Goal: Task Accomplishment & Management: Use online tool/utility

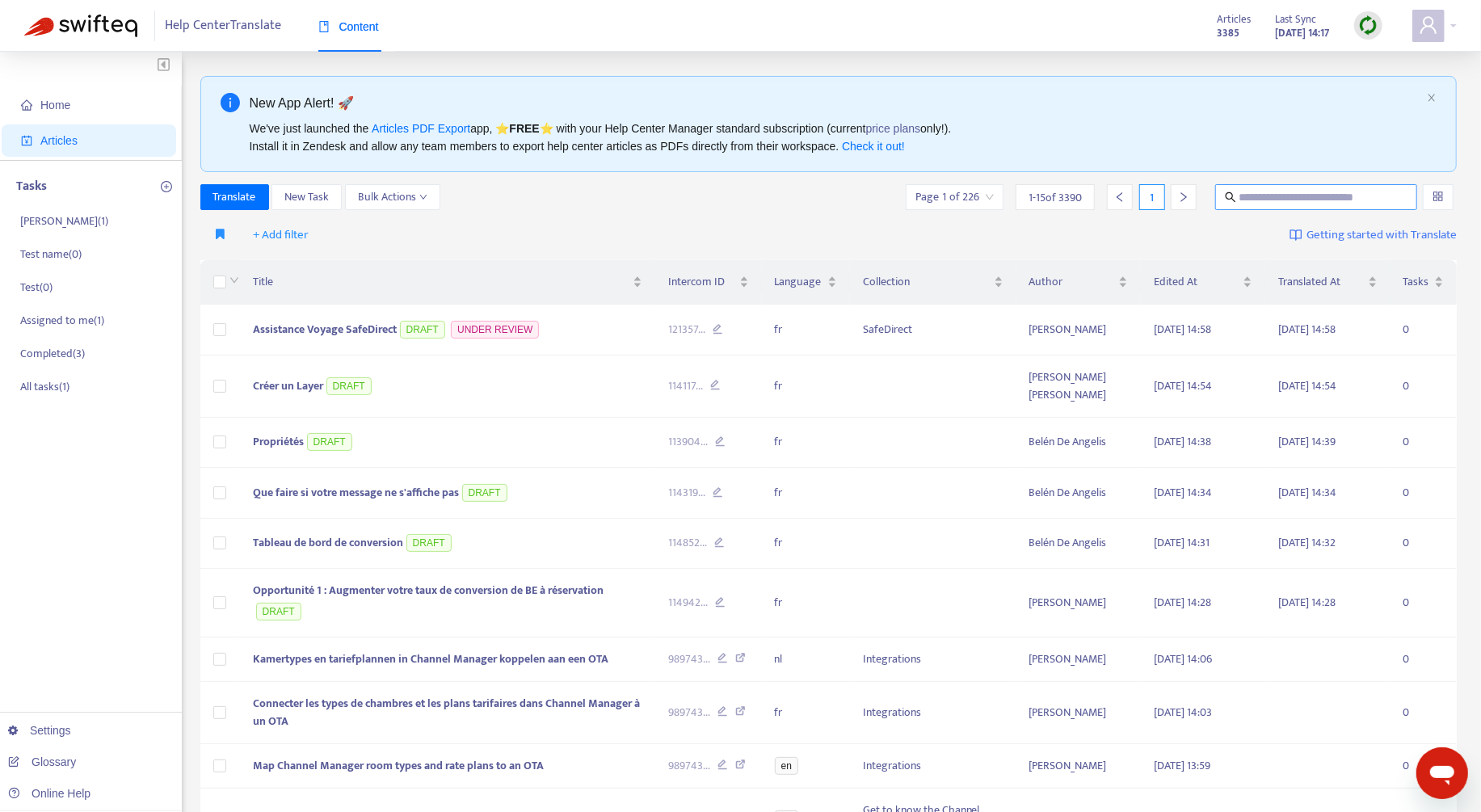
click at [1287, 189] on input "text" at bounding box center [1317, 197] width 155 height 18
paste input "**********"
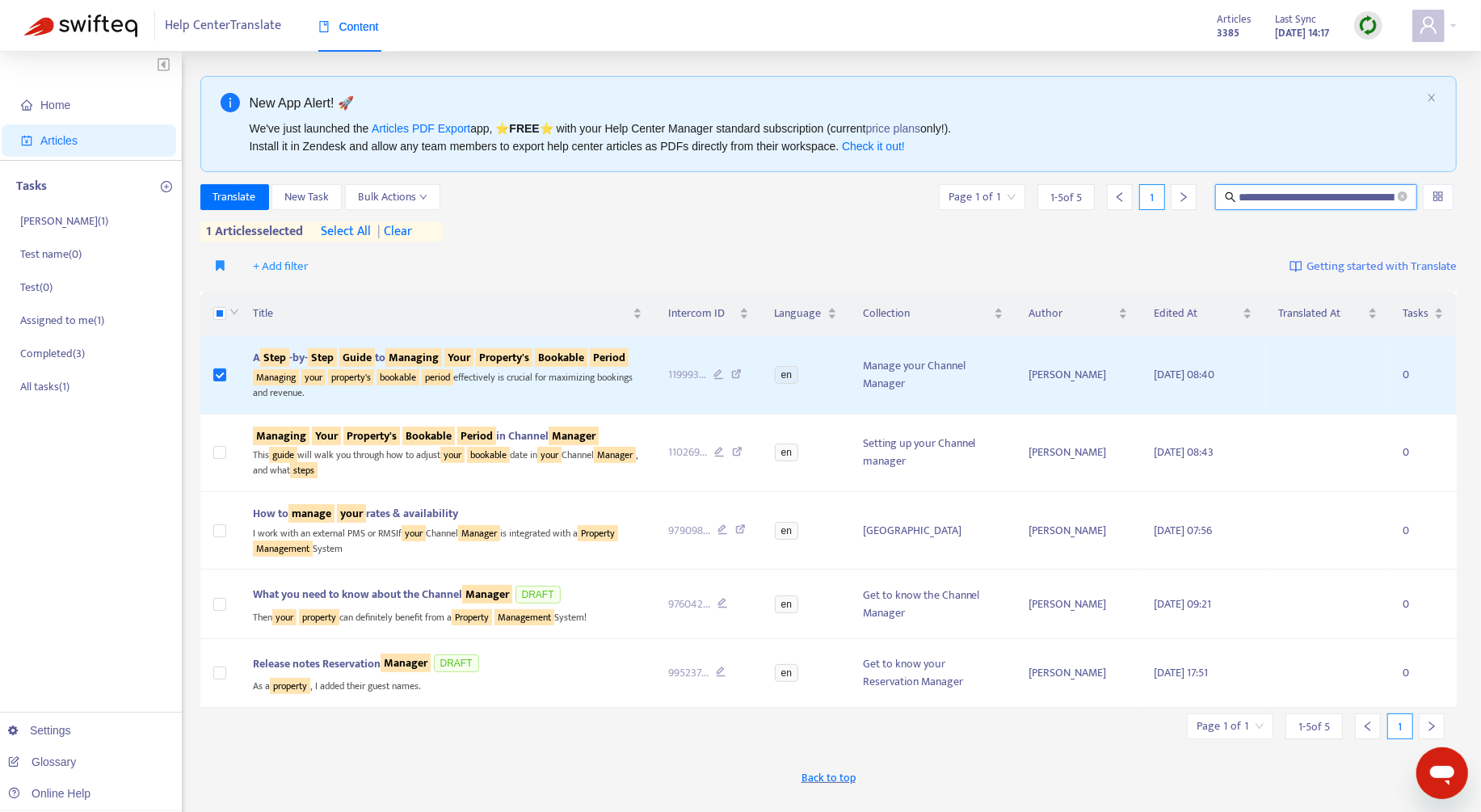
click at [1287, 191] on input "**********" at bounding box center [1318, 197] width 156 height 18
paste input "text"
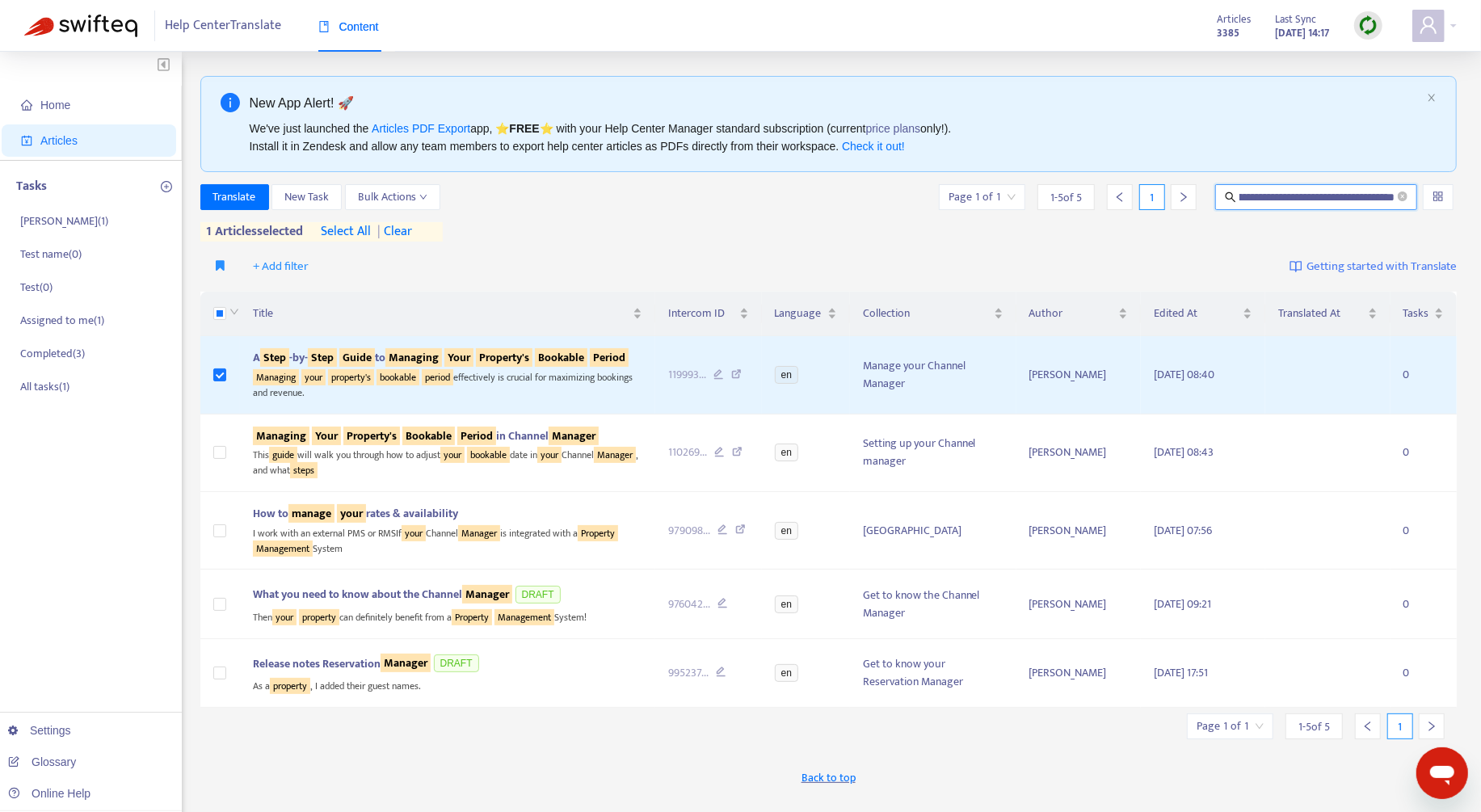
type input "**********"
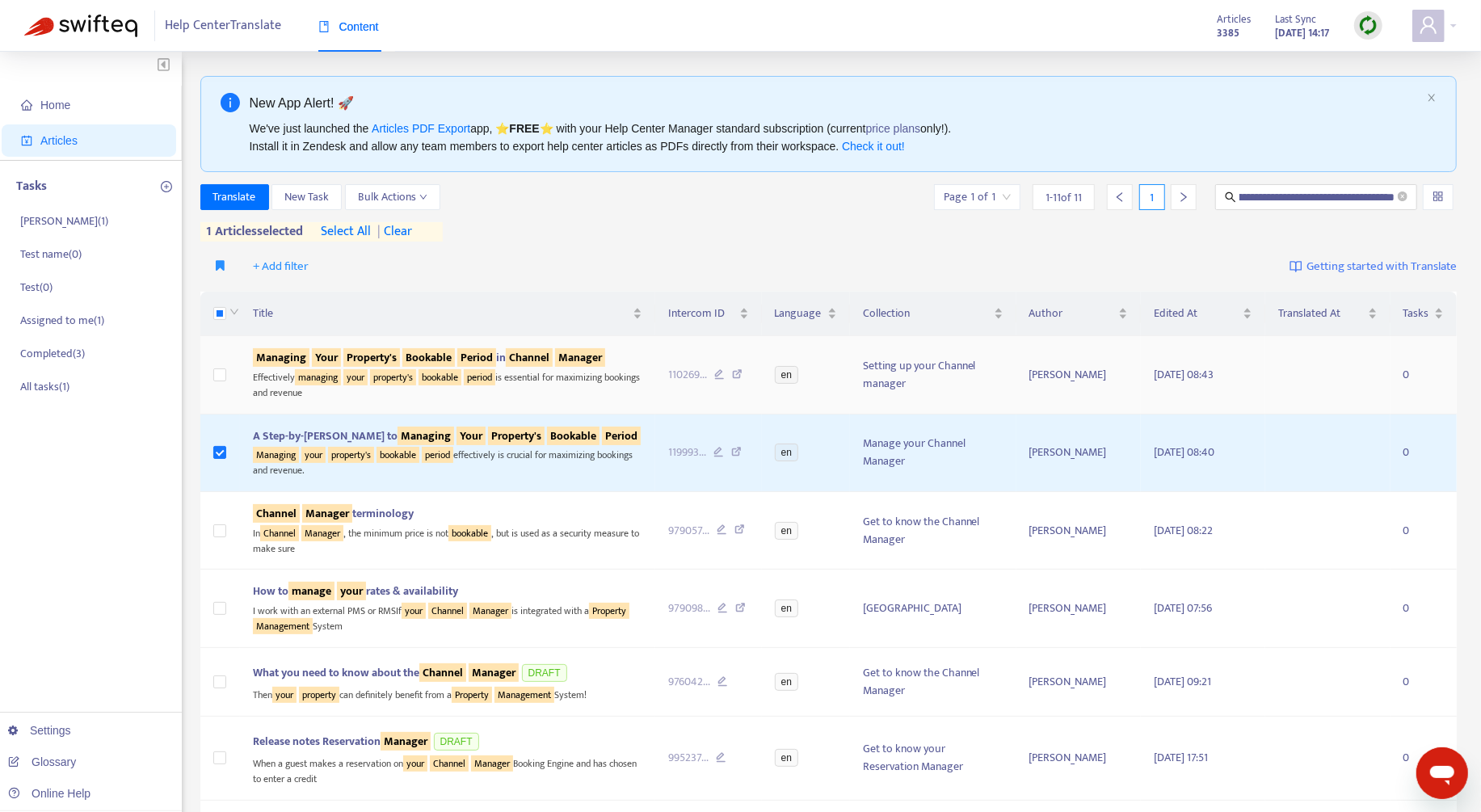
scroll to position [0, 0]
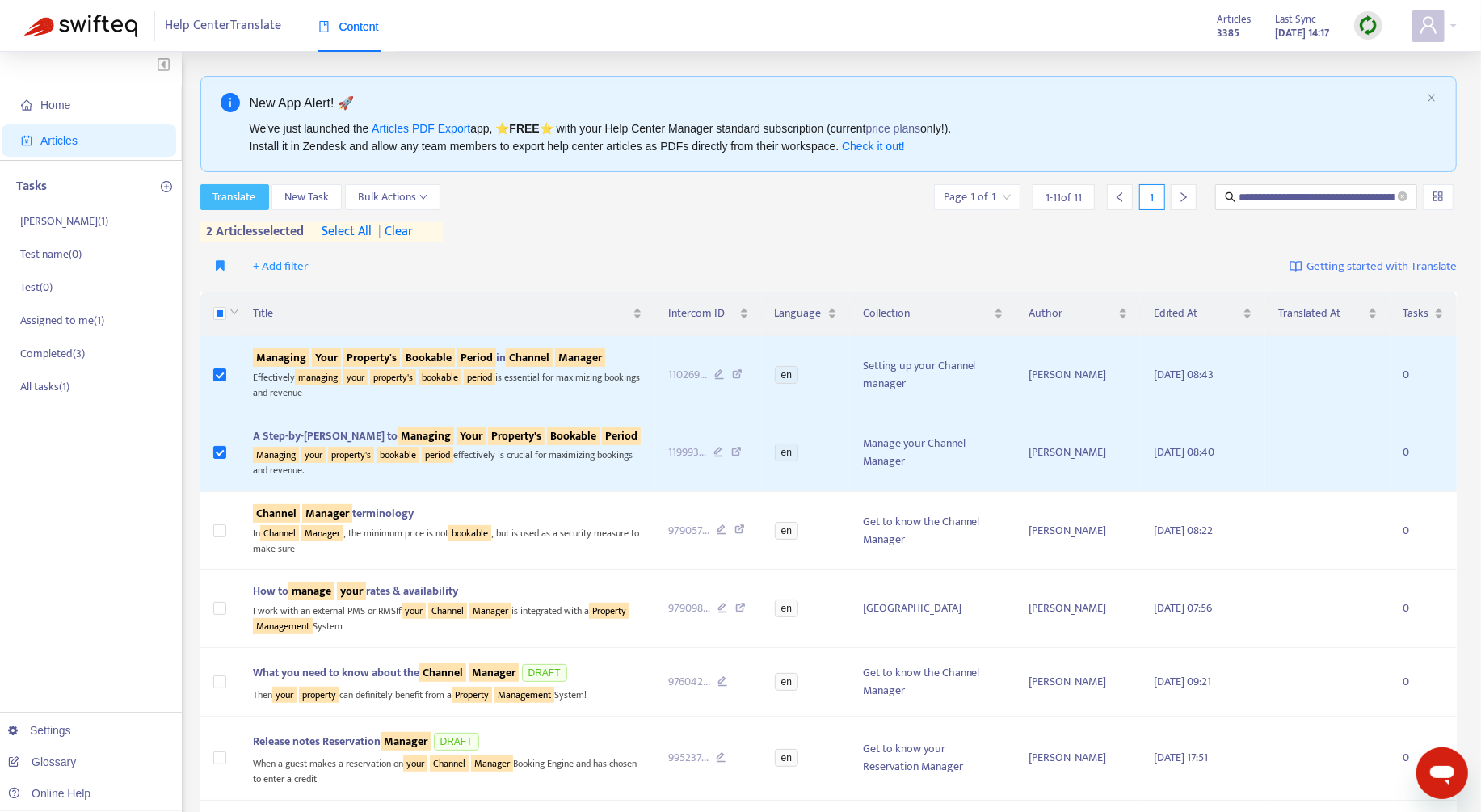
click at [257, 194] on button "Translate" at bounding box center [234, 197] width 68 height 26
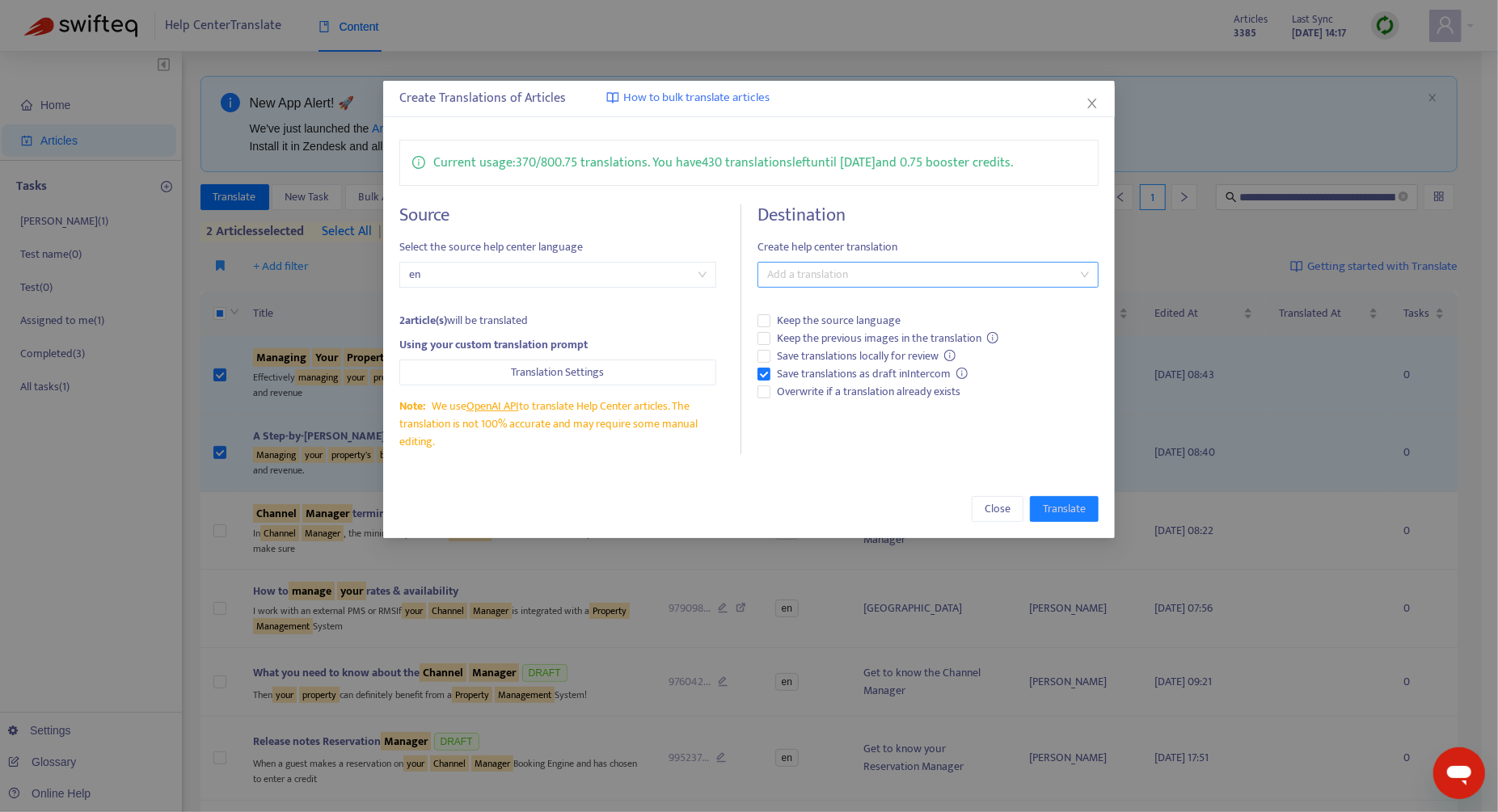
click at [860, 283] on div "Add a translation" at bounding box center [928, 274] width 341 height 26
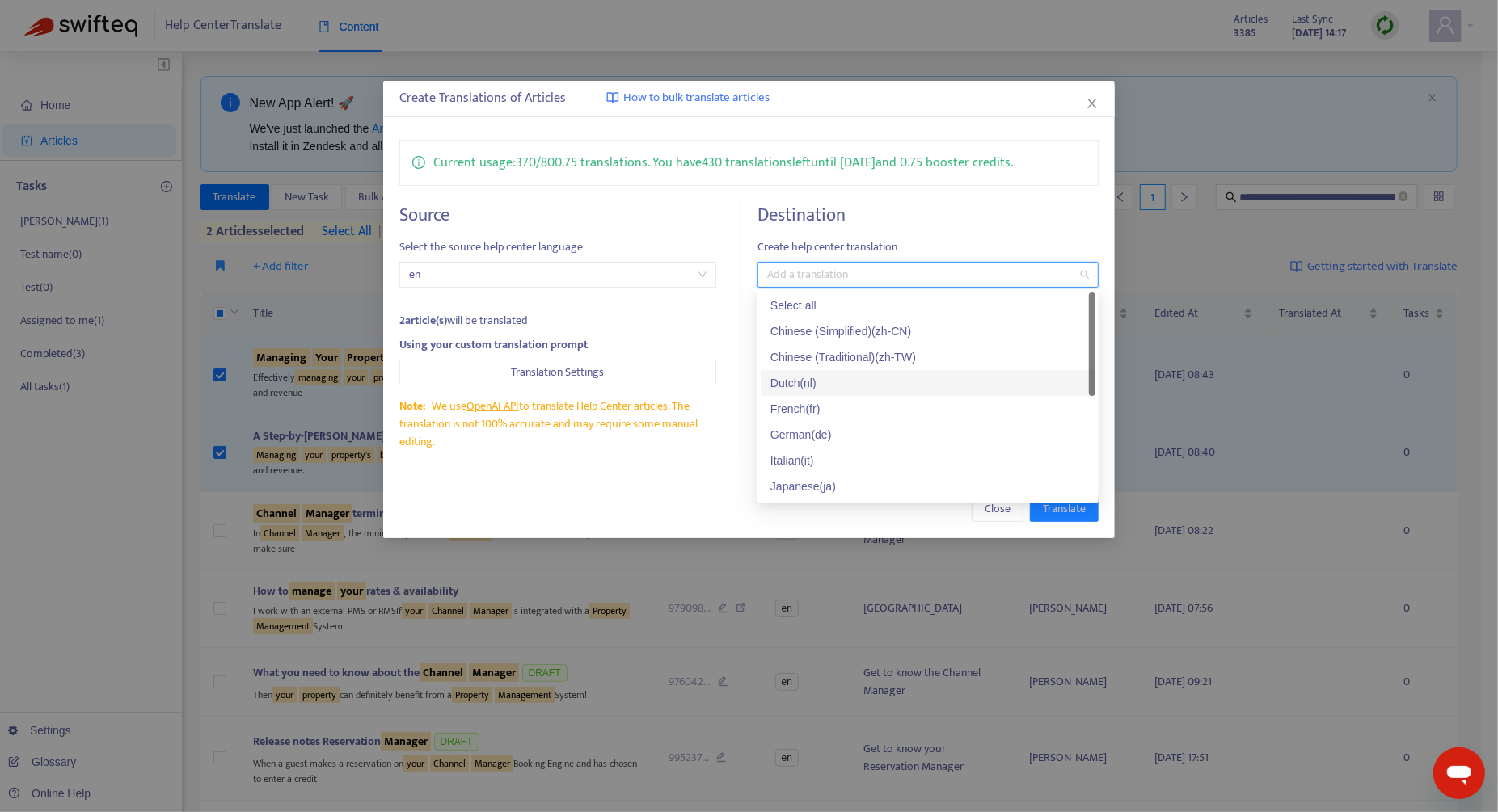
click at [841, 377] on div "Dutch ( nl )" at bounding box center [927, 382] width 315 height 18
click at [839, 402] on div "French ( fr )" at bounding box center [927, 409] width 315 height 18
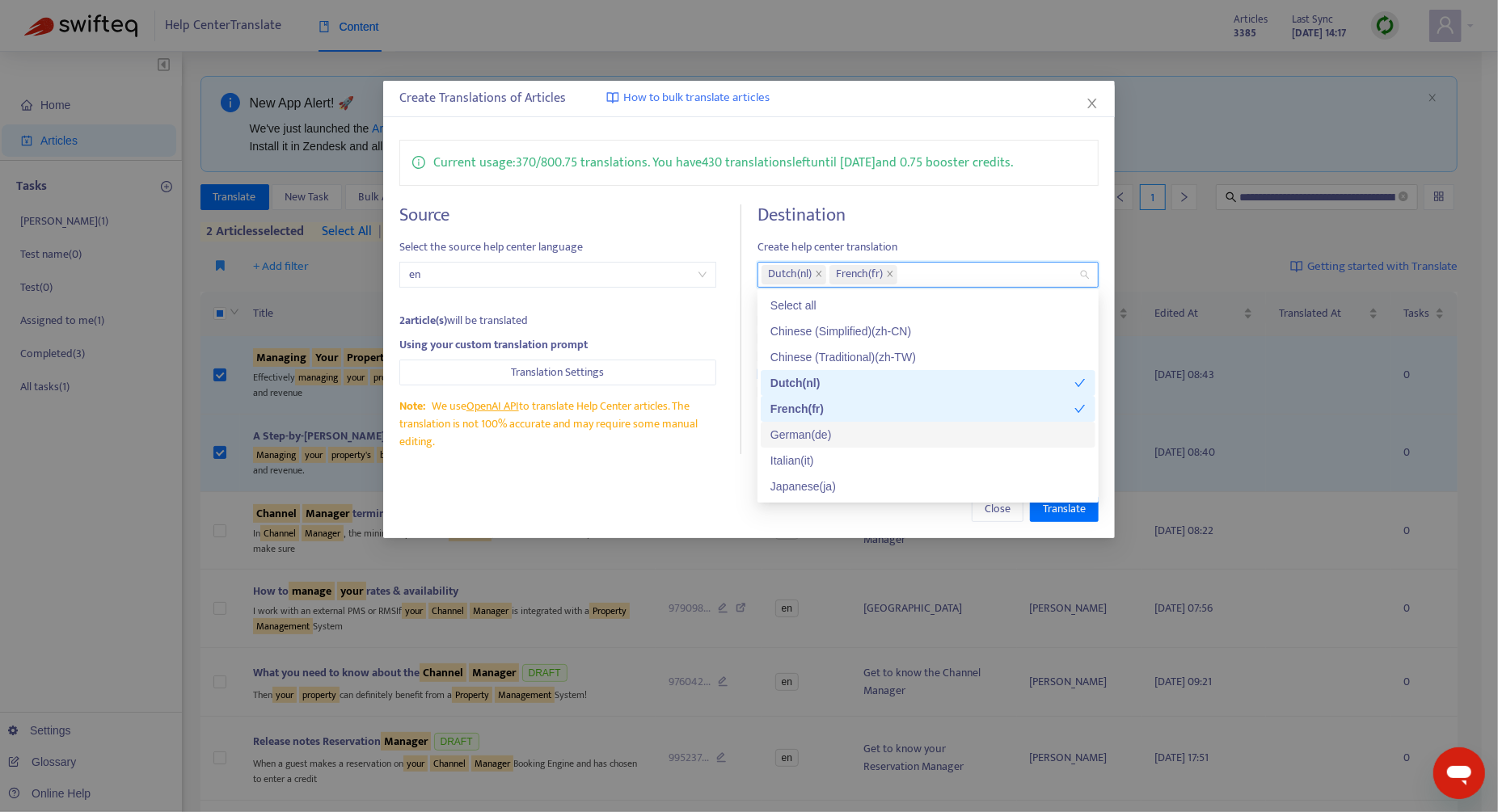
click at [837, 428] on div "German ( de )" at bounding box center [927, 435] width 315 height 18
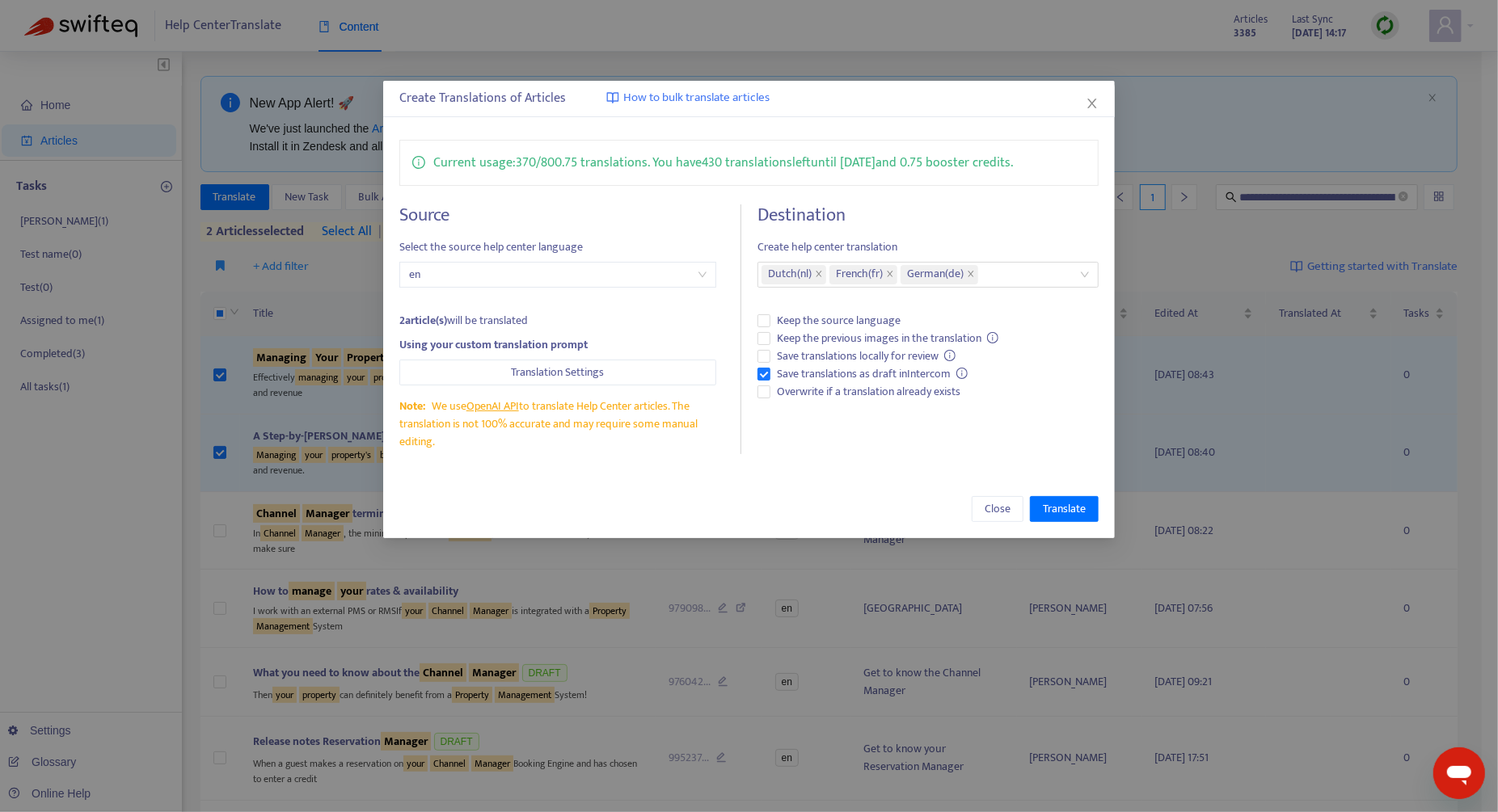
click at [666, 496] on div "Close Translate" at bounding box center [749, 508] width 699 height 26
click at [1064, 513] on span "Translate" at bounding box center [1064, 508] width 43 height 18
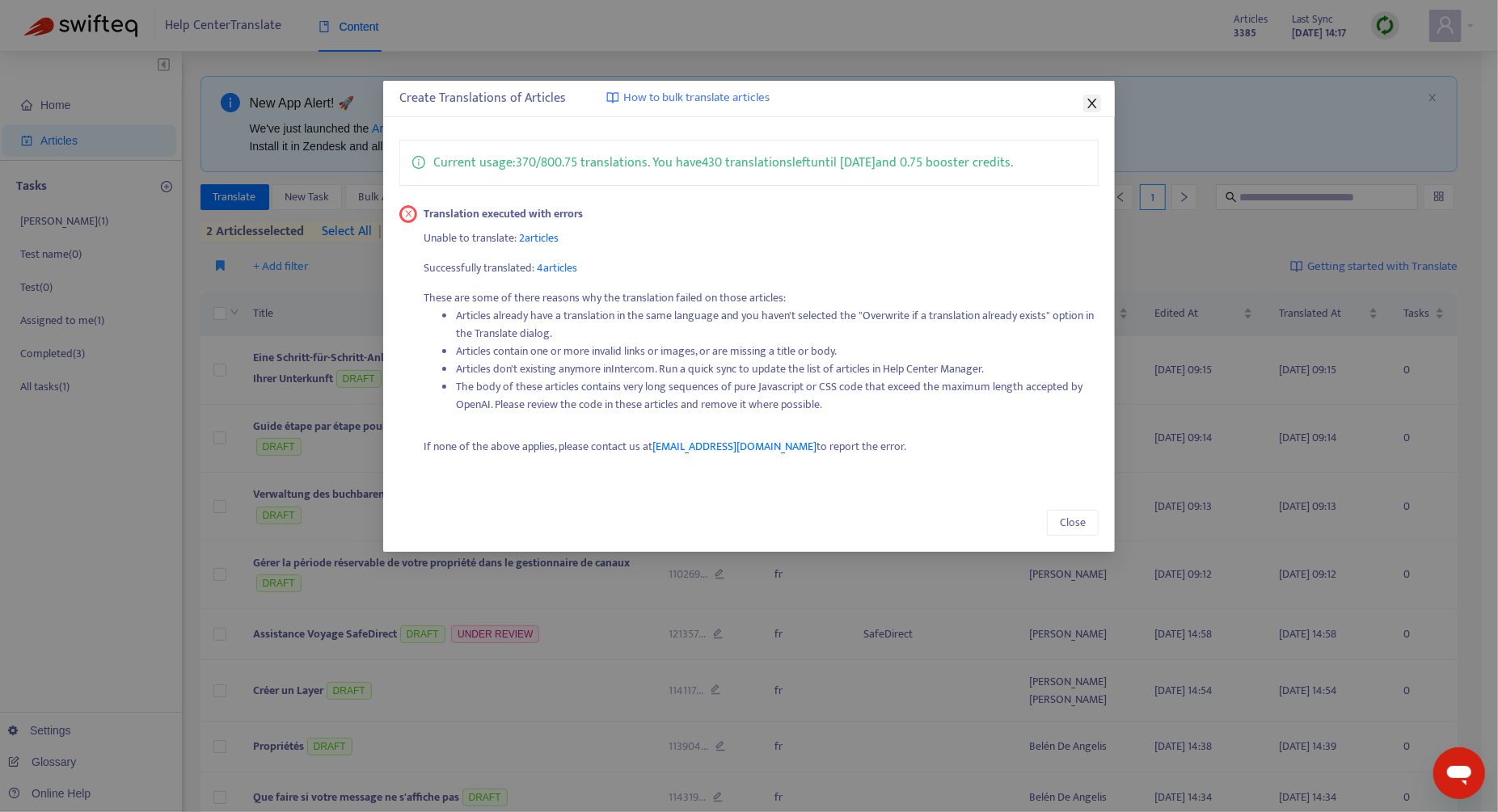
click at [1095, 106] on icon "close" at bounding box center [1091, 103] width 9 height 10
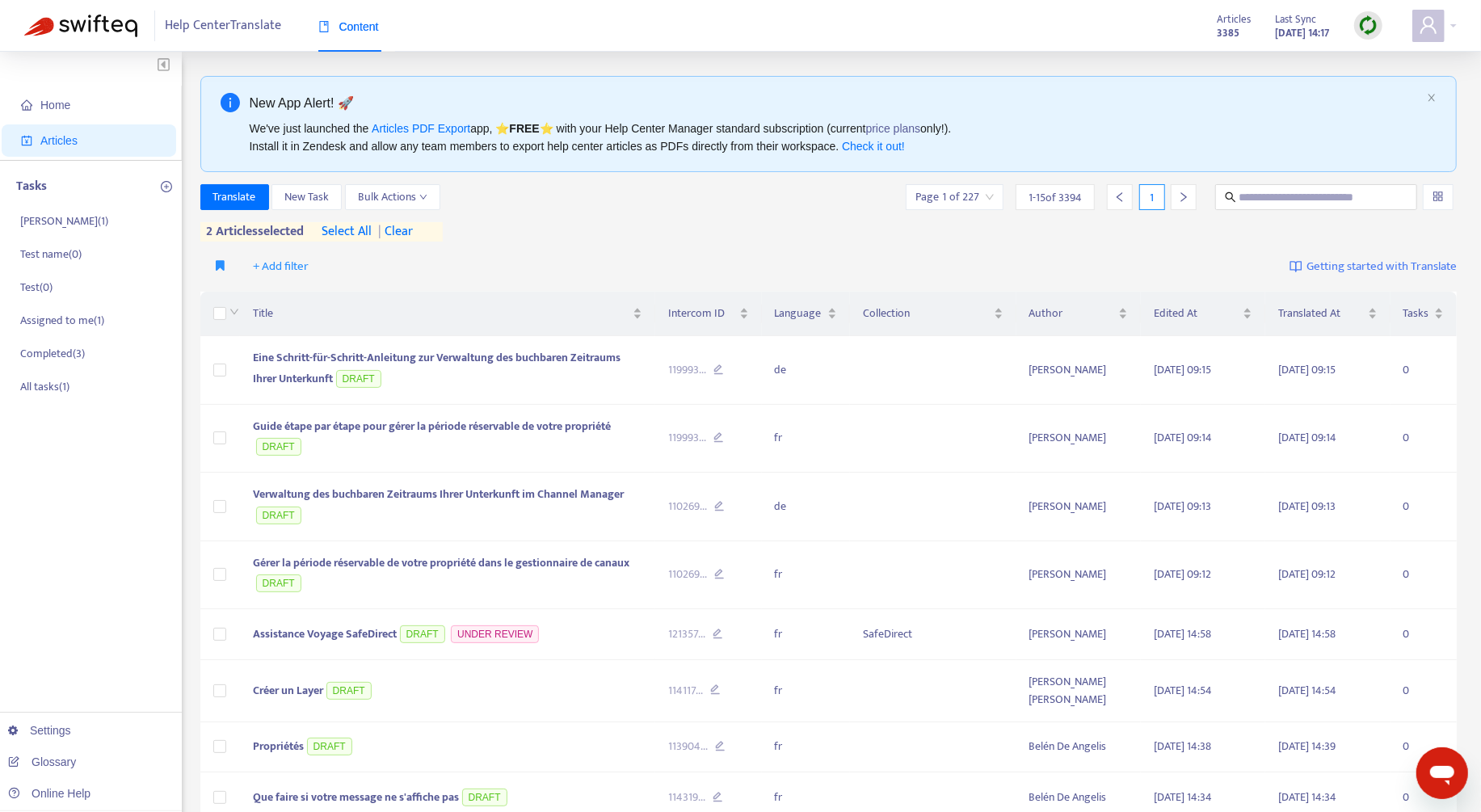
click at [405, 231] on span "| clear" at bounding box center [393, 232] width 41 height 20
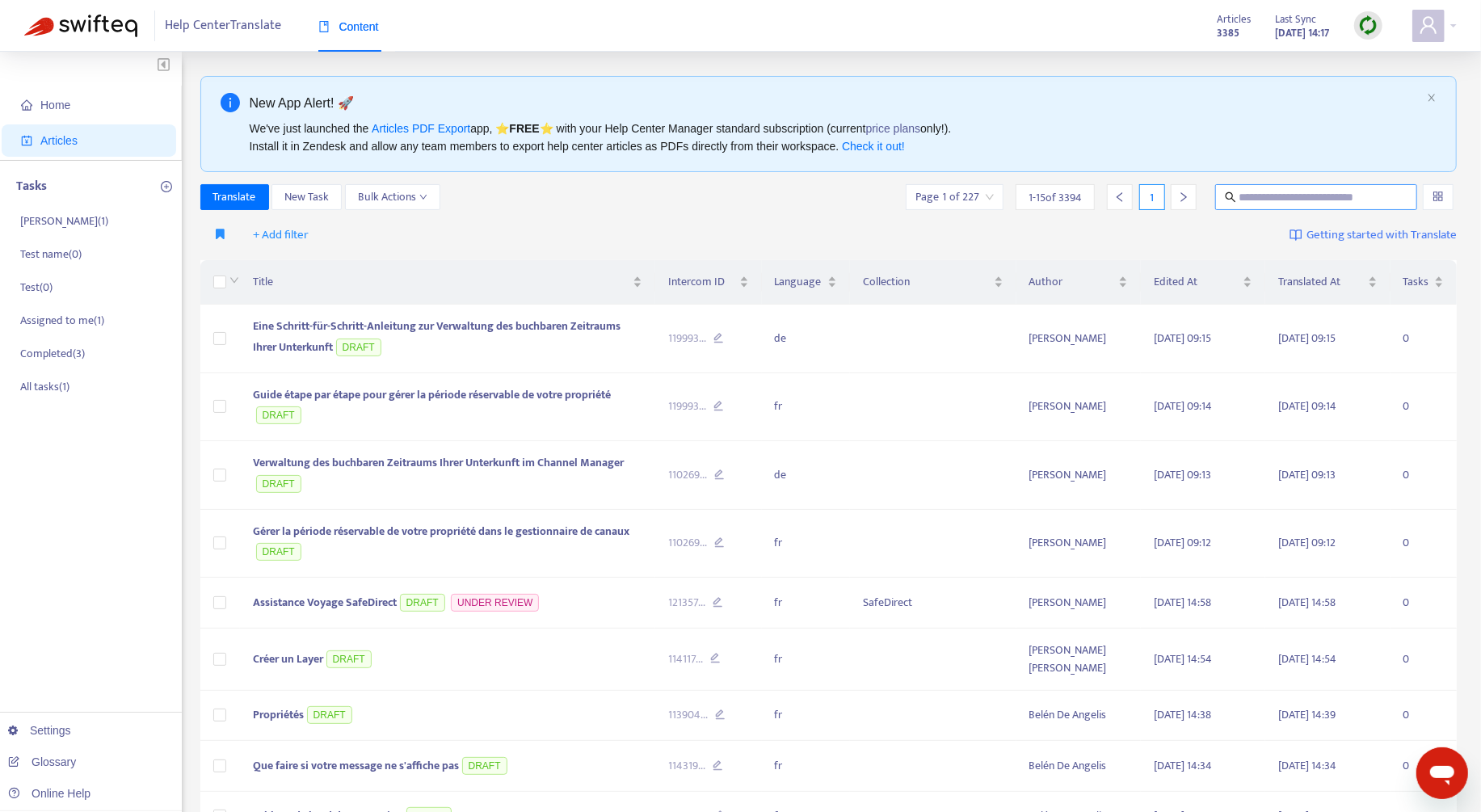
click at [1328, 195] on input "text" at bounding box center [1318, 197] width 156 height 18
paste input "**********"
type input "**********"
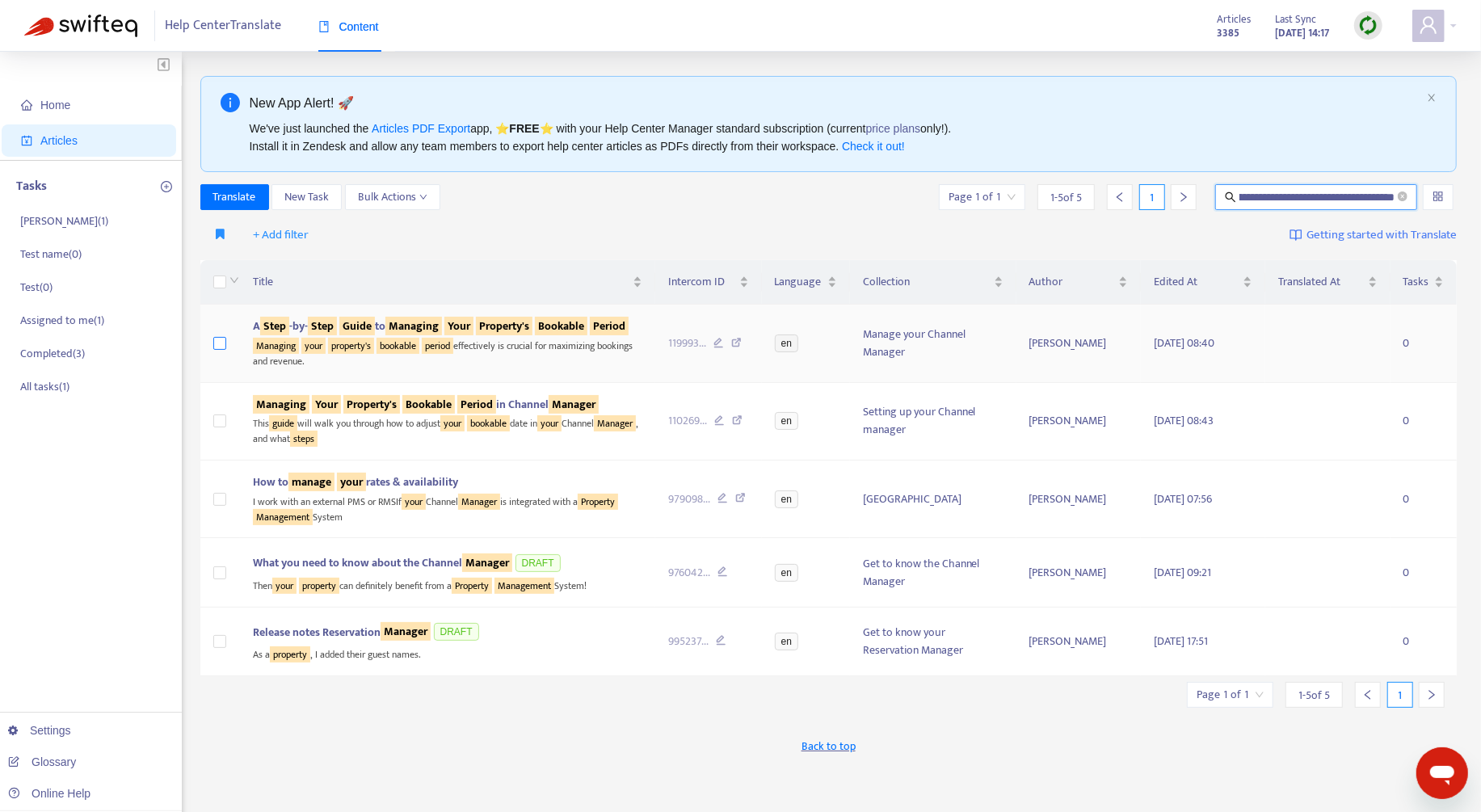
scroll to position [0, 0]
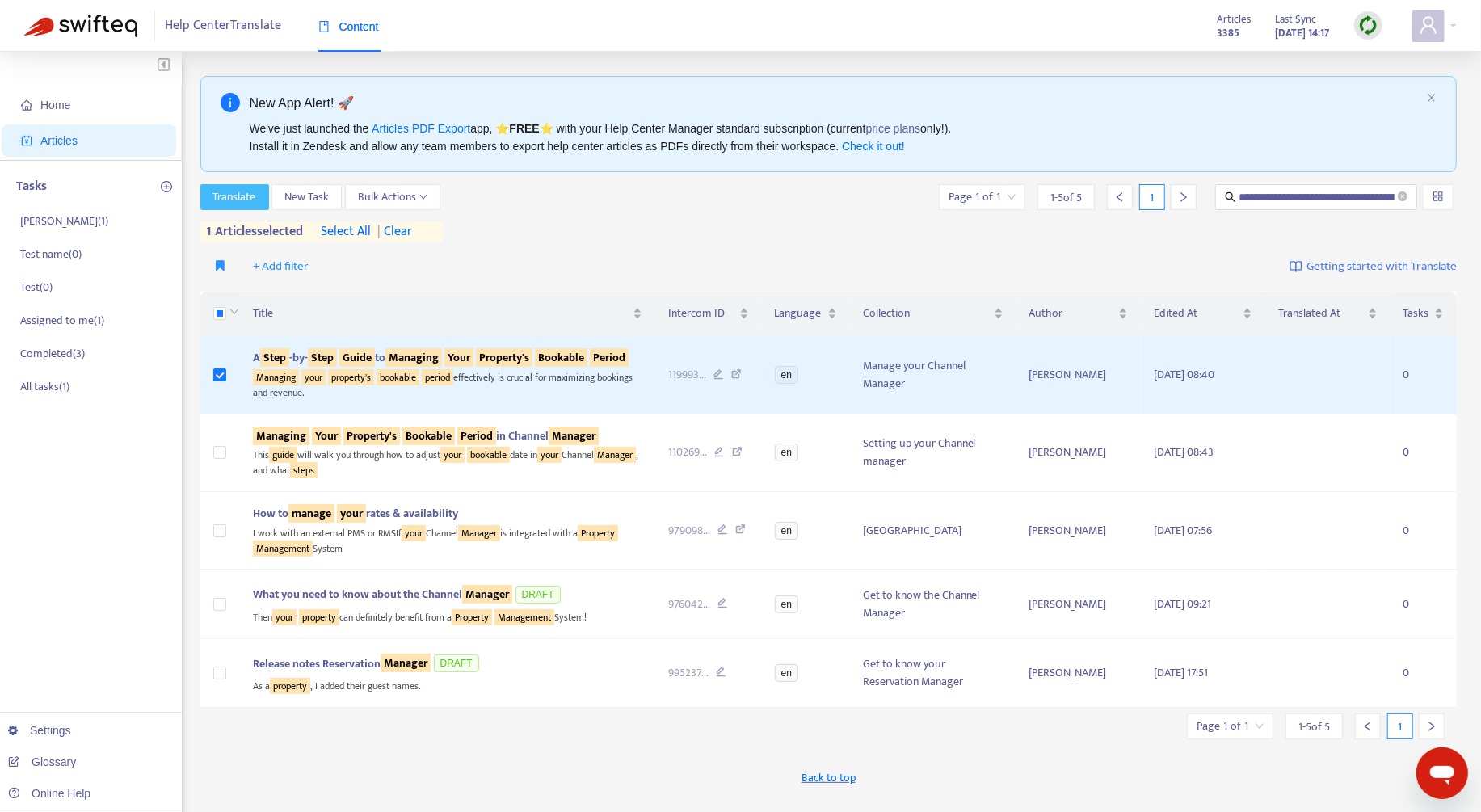
click at [234, 204] on span "Translate" at bounding box center [234, 197] width 43 height 18
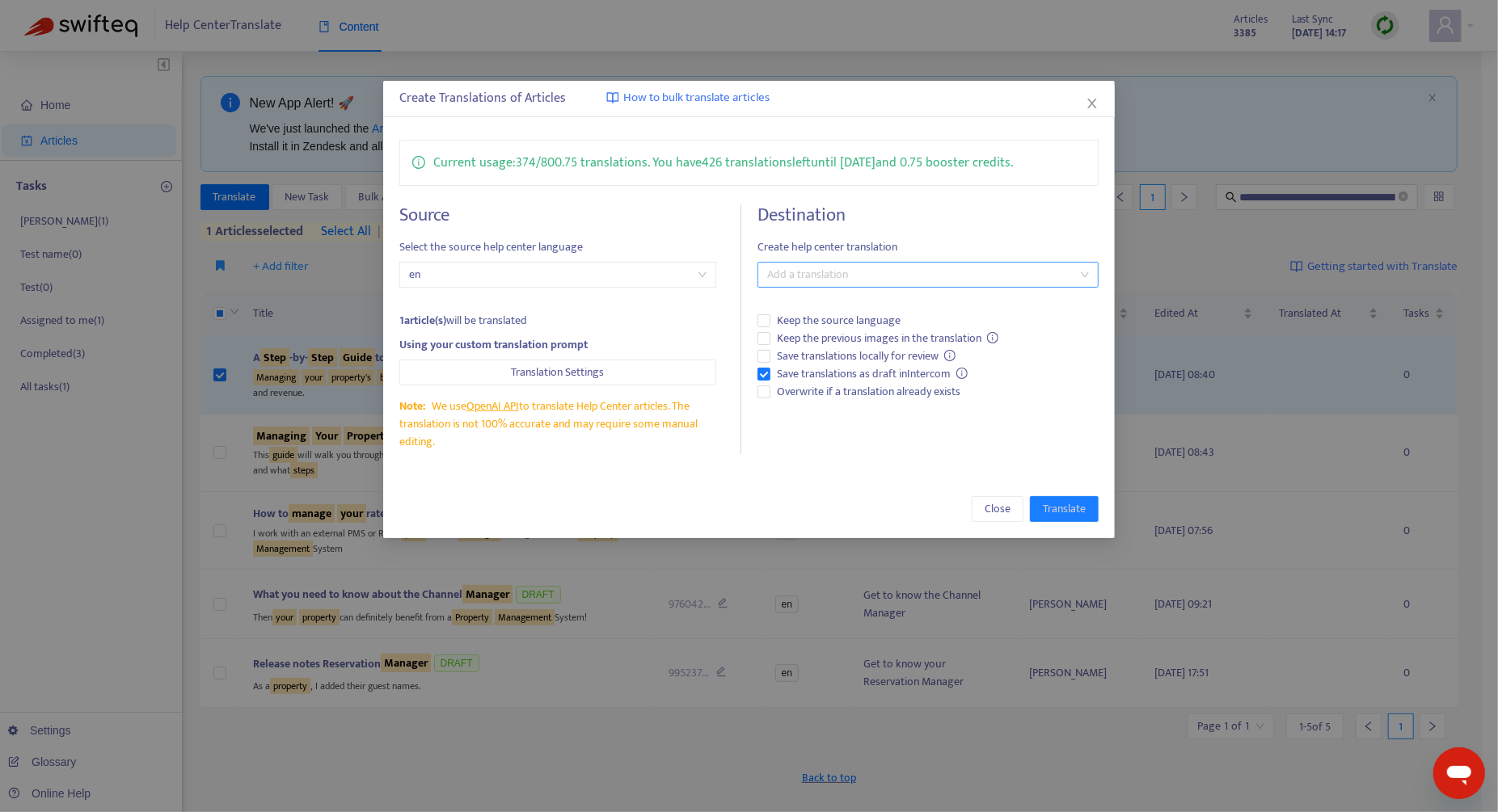
click at [833, 282] on div at bounding box center [919, 275] width 317 height 20
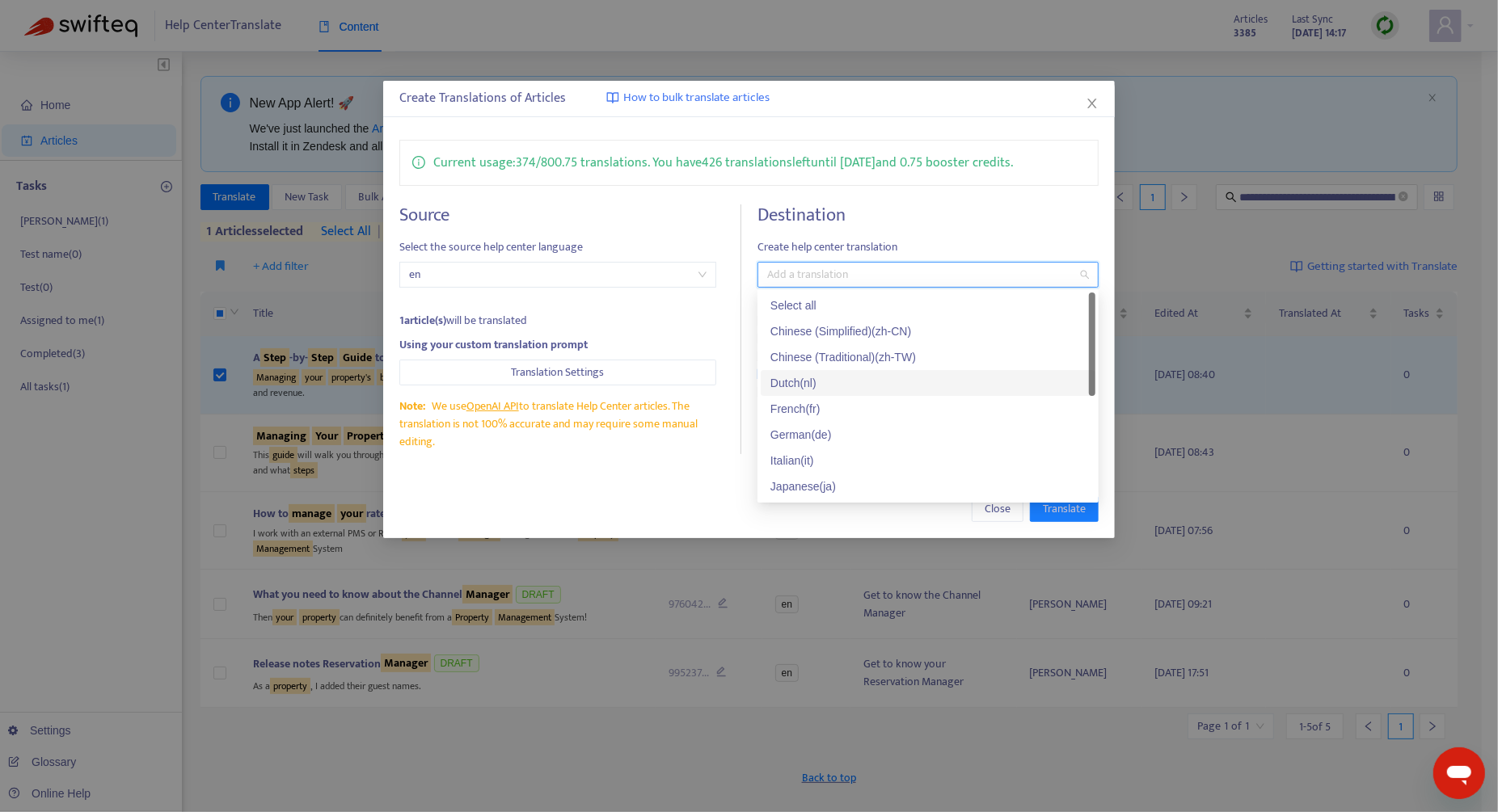
click at [828, 388] on div "Dutch ( nl )" at bounding box center [927, 382] width 315 height 18
click at [704, 505] on div "Close Translate" at bounding box center [749, 508] width 699 height 26
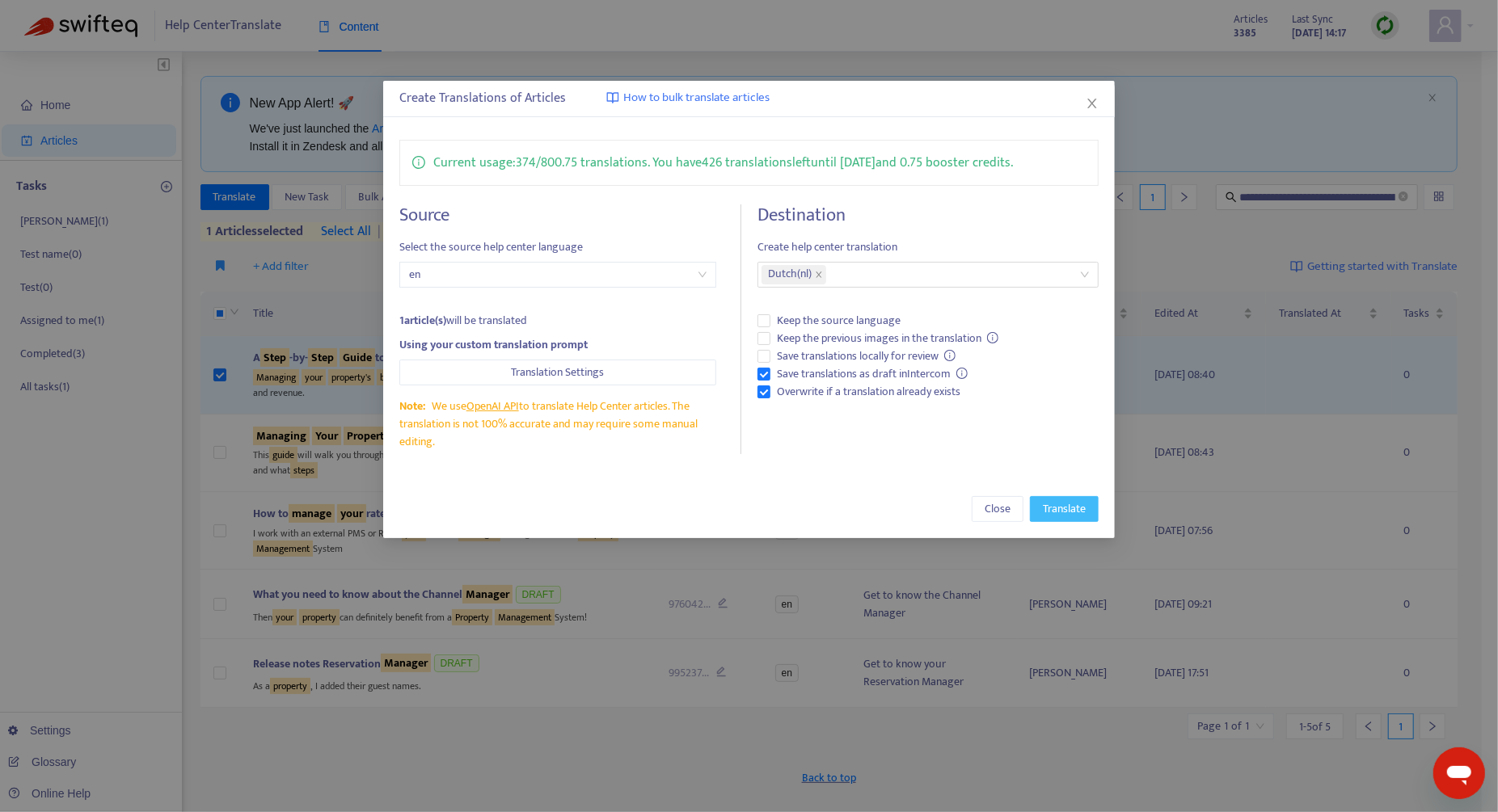
click at [1079, 506] on span "Translate" at bounding box center [1064, 508] width 43 height 18
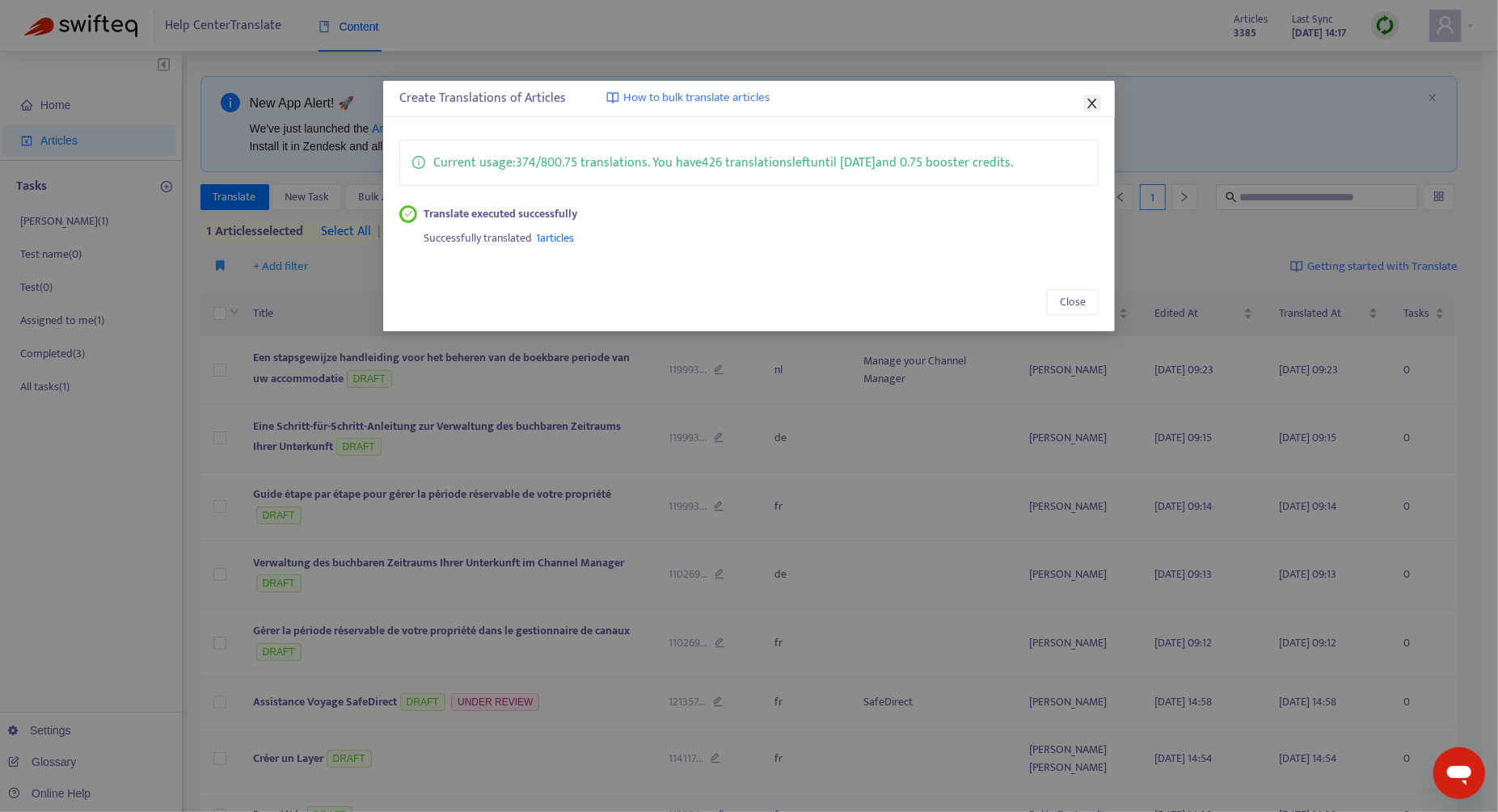
click at [1089, 104] on icon "close" at bounding box center [1091, 103] width 13 height 13
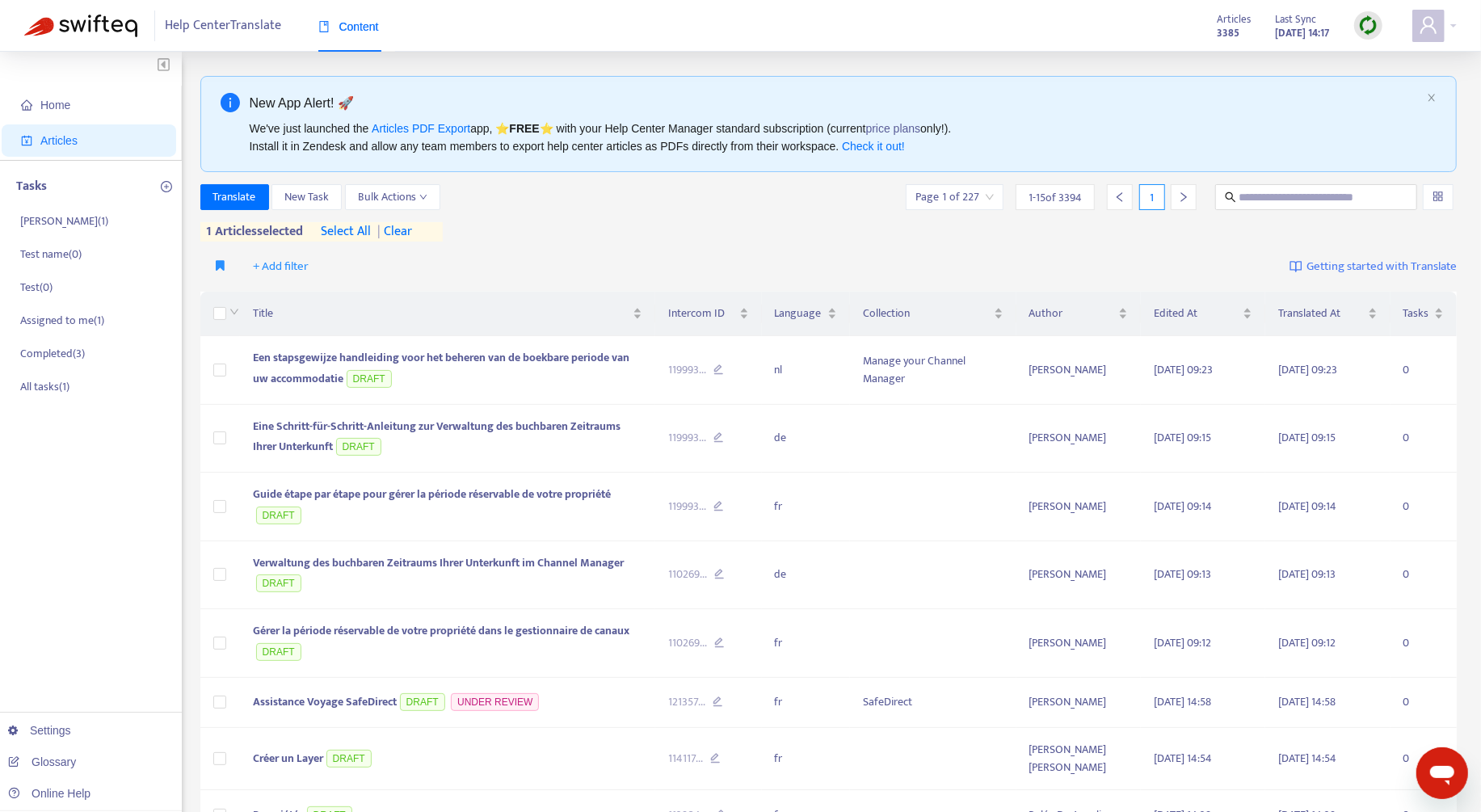
click at [404, 232] on span "| clear" at bounding box center [392, 232] width 41 height 20
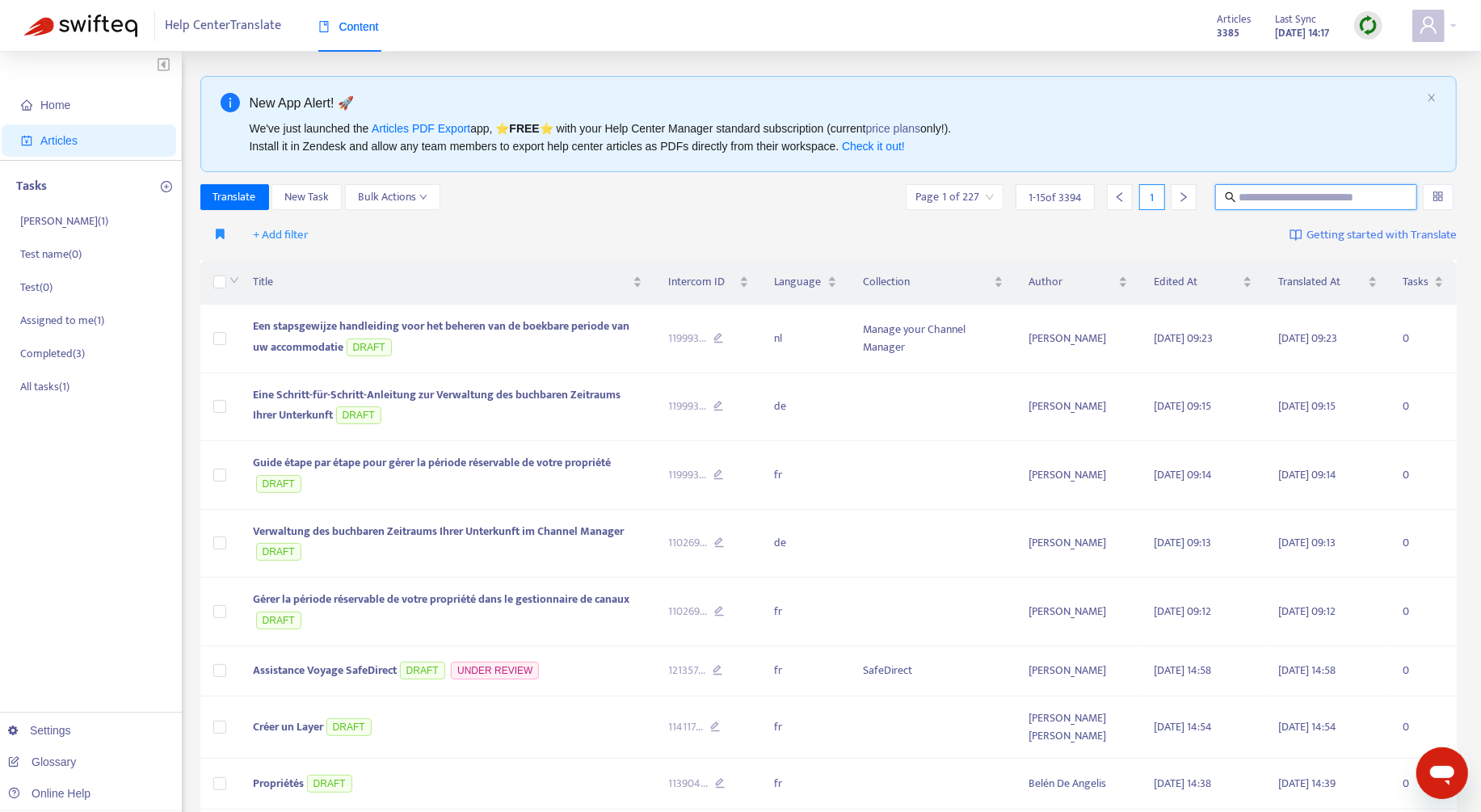
click at [1279, 201] on input "text" at bounding box center [1318, 197] width 156 height 18
paste input "**********"
type input "**********"
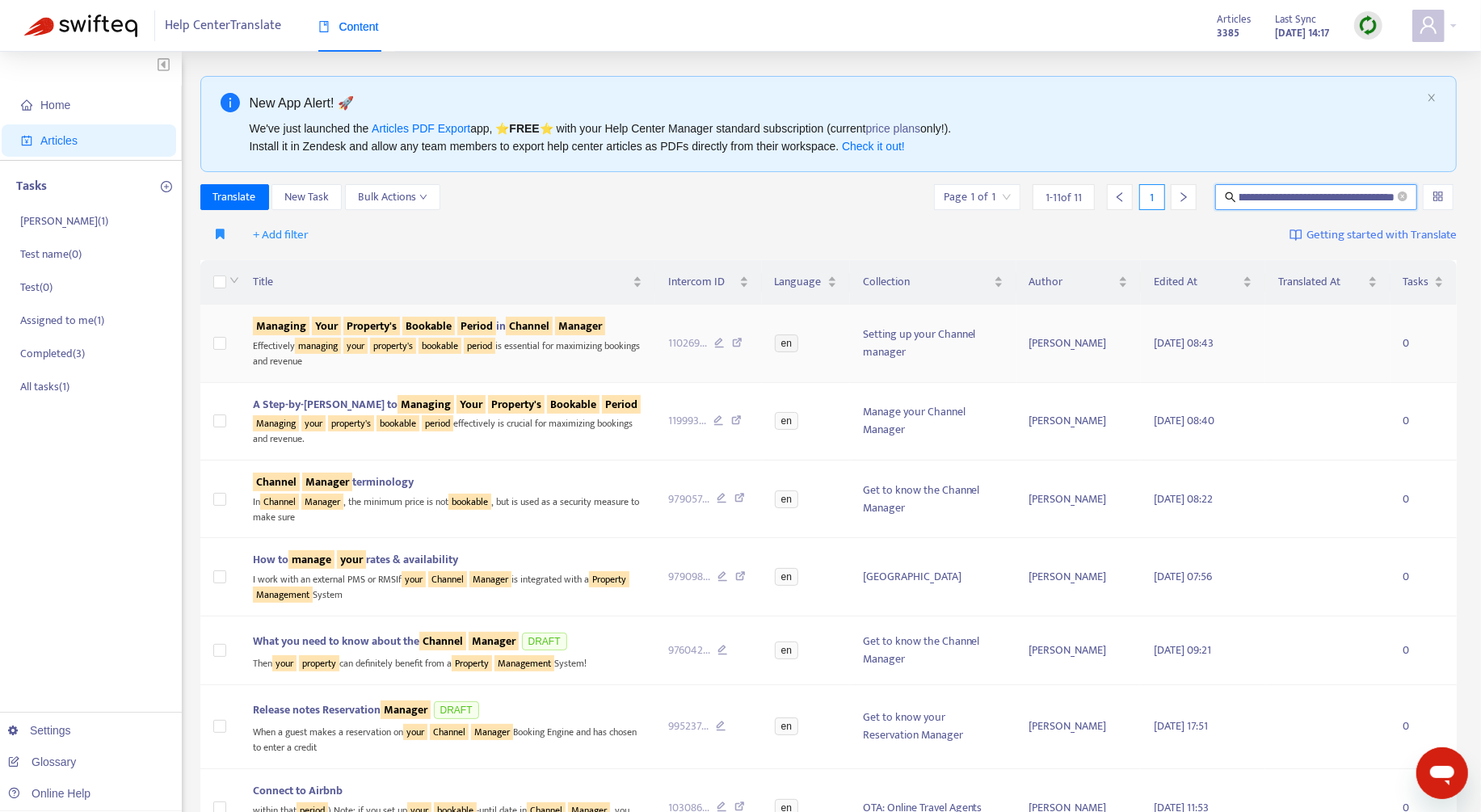
scroll to position [0, 0]
click at [219, 354] on td at bounding box center [220, 343] width 40 height 77
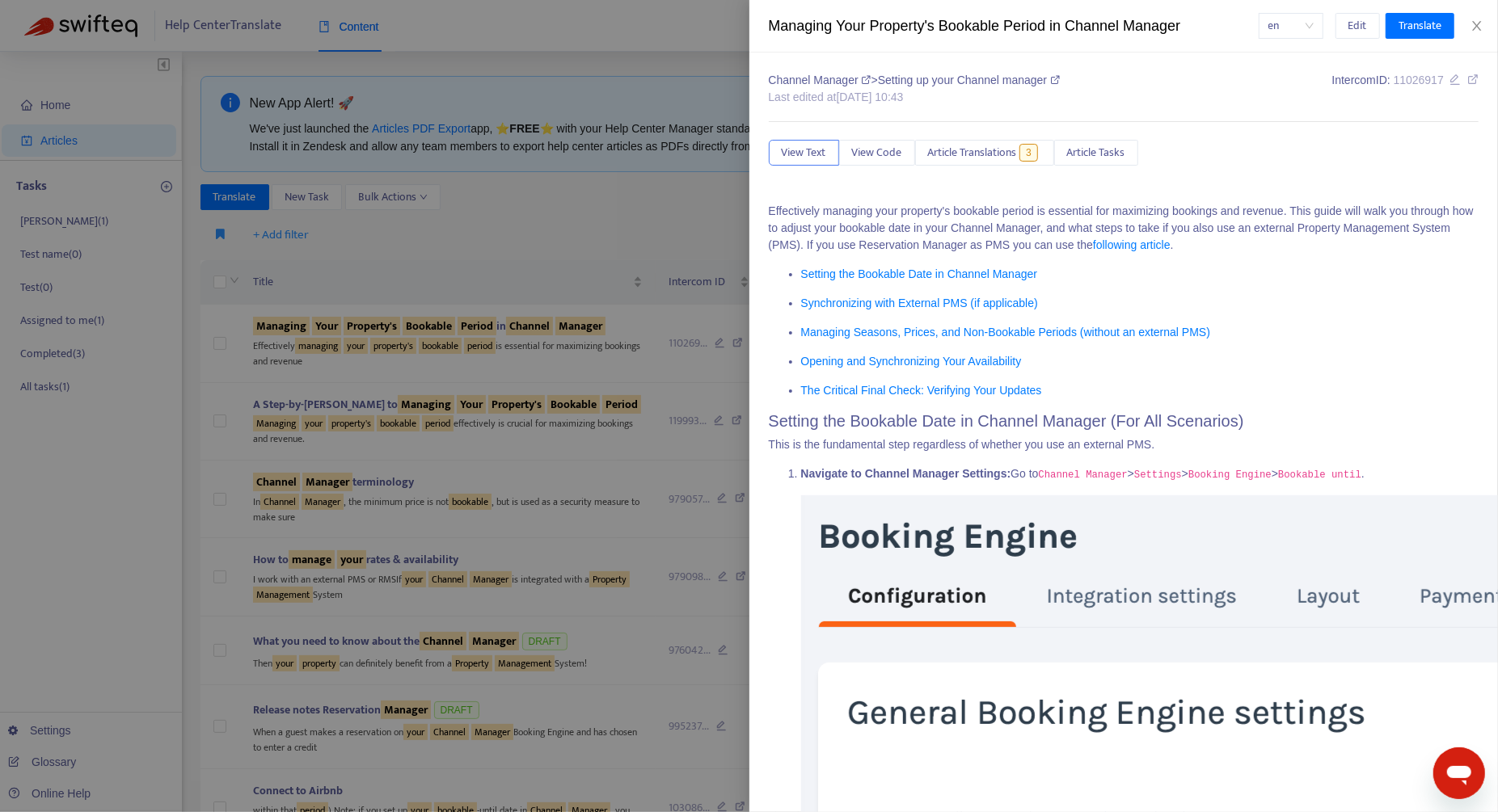
click at [220, 345] on div at bounding box center [749, 406] width 1498 height 812
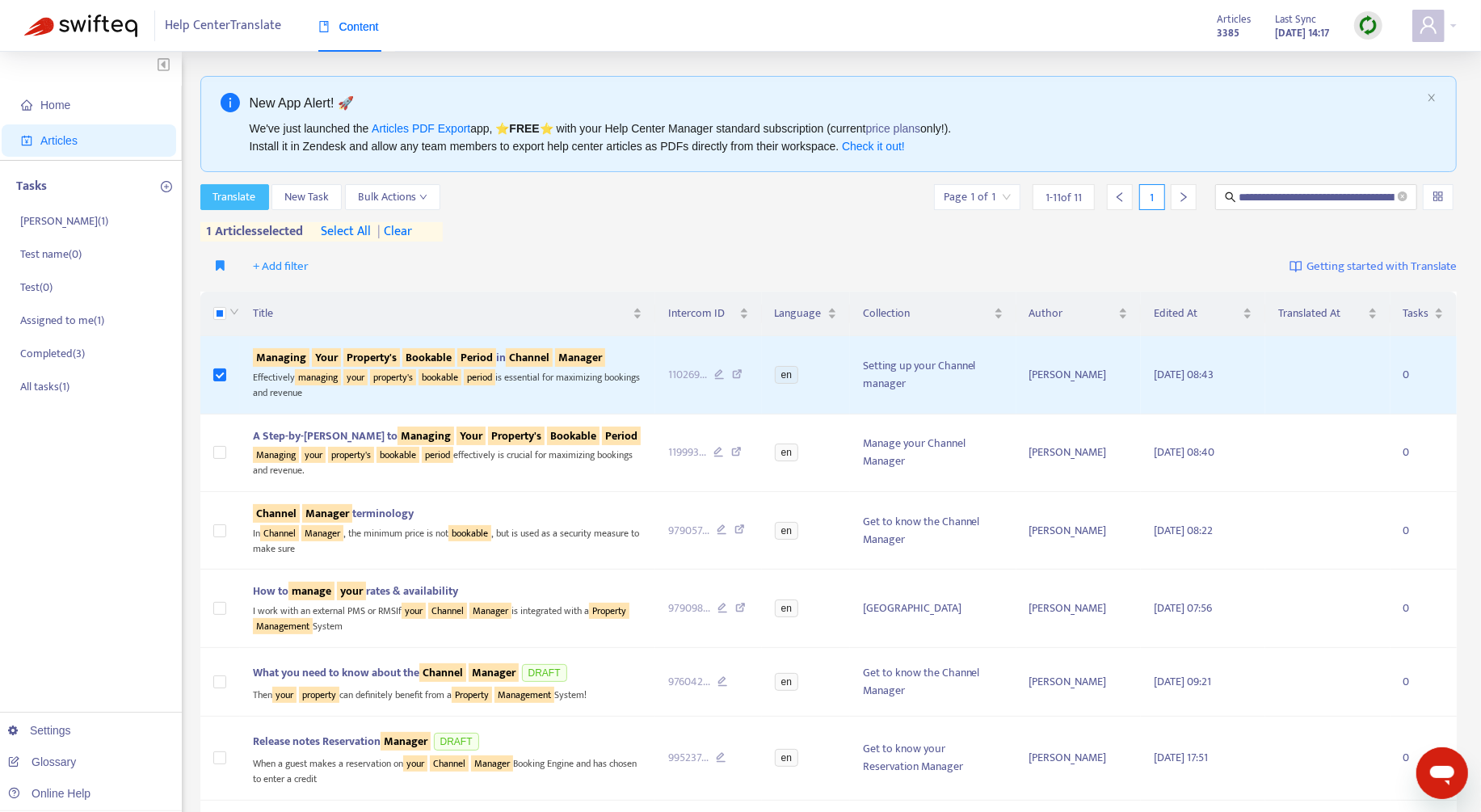
click at [235, 202] on span "Translate" at bounding box center [234, 197] width 43 height 18
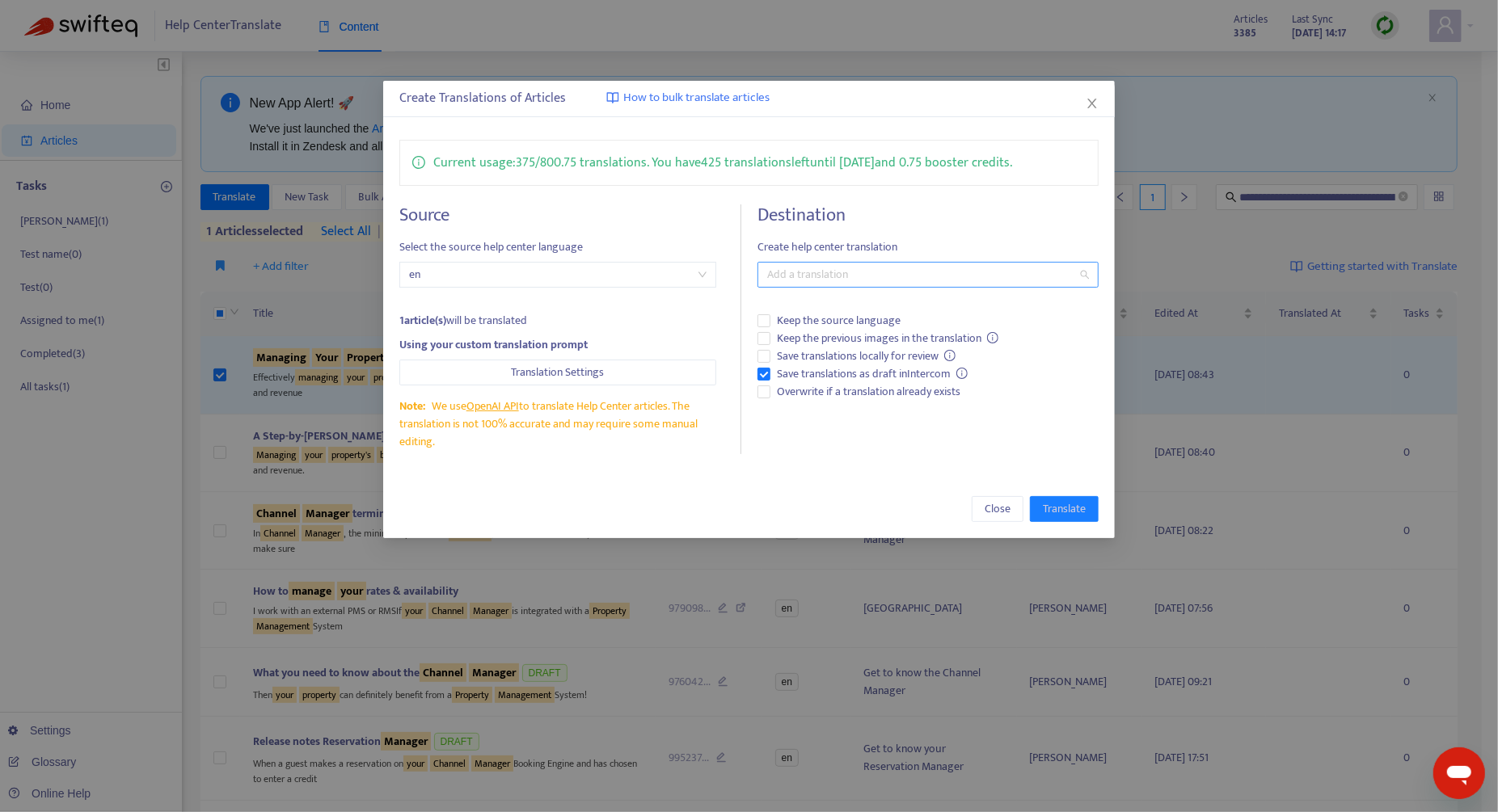
click at [867, 277] on div at bounding box center [919, 275] width 317 height 20
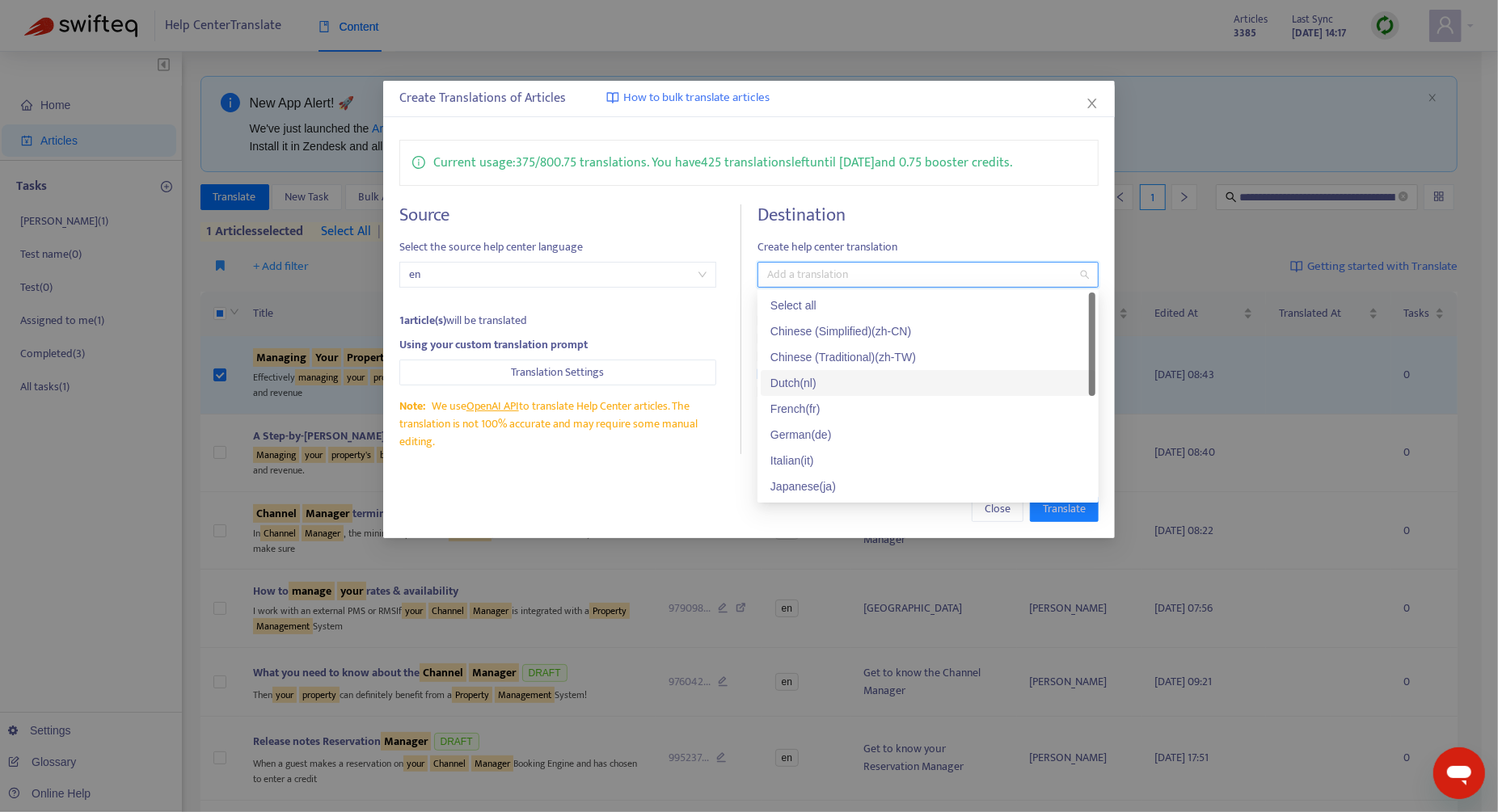
click at [860, 381] on div "Dutch ( nl )" at bounding box center [927, 382] width 315 height 18
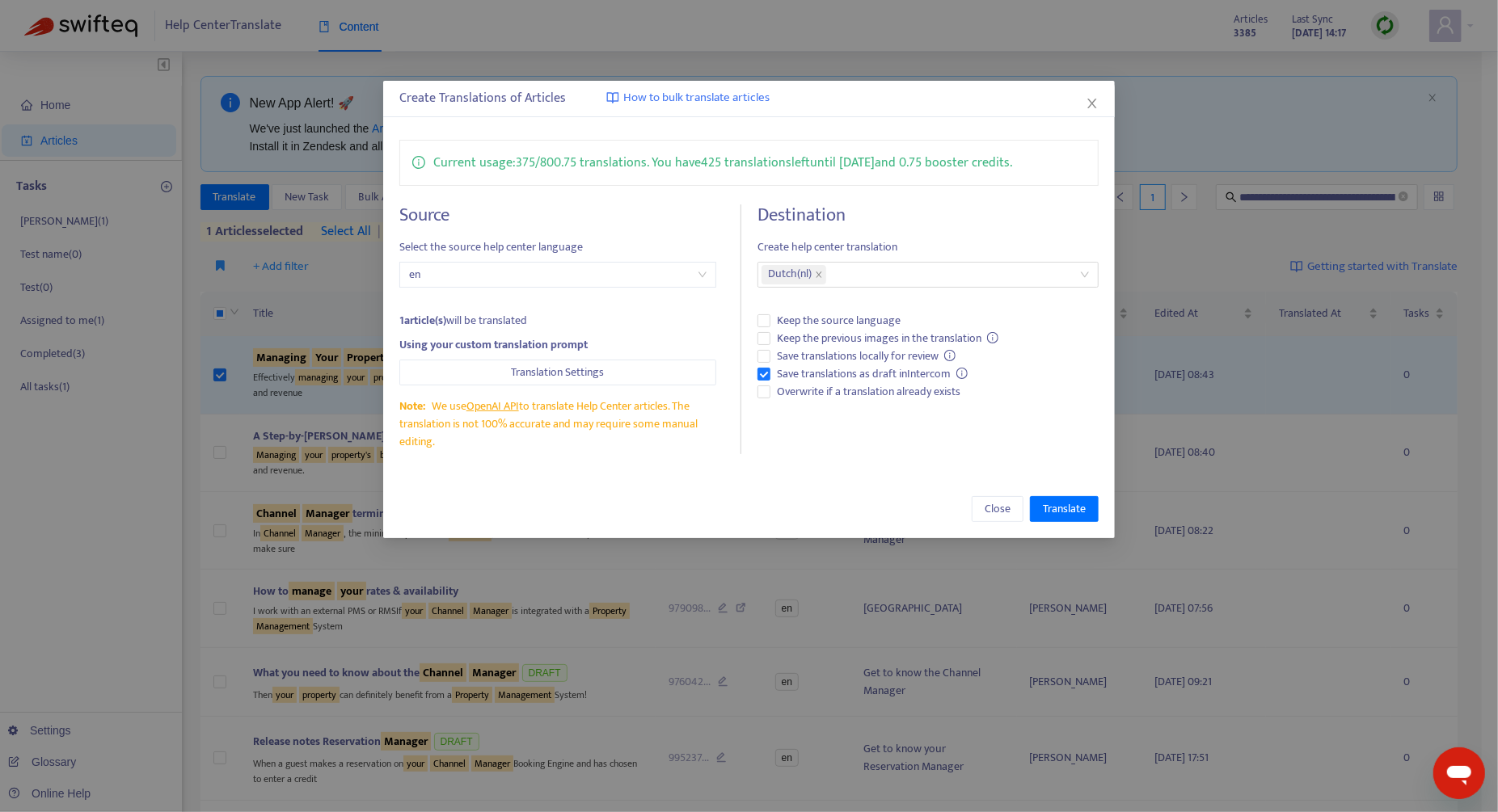
click at [627, 516] on div "Close Translate" at bounding box center [749, 508] width 699 height 26
click at [799, 390] on span "Overwrite if a translation already exists" at bounding box center [868, 391] width 196 height 18
click at [1060, 505] on span "Translate" at bounding box center [1064, 508] width 43 height 18
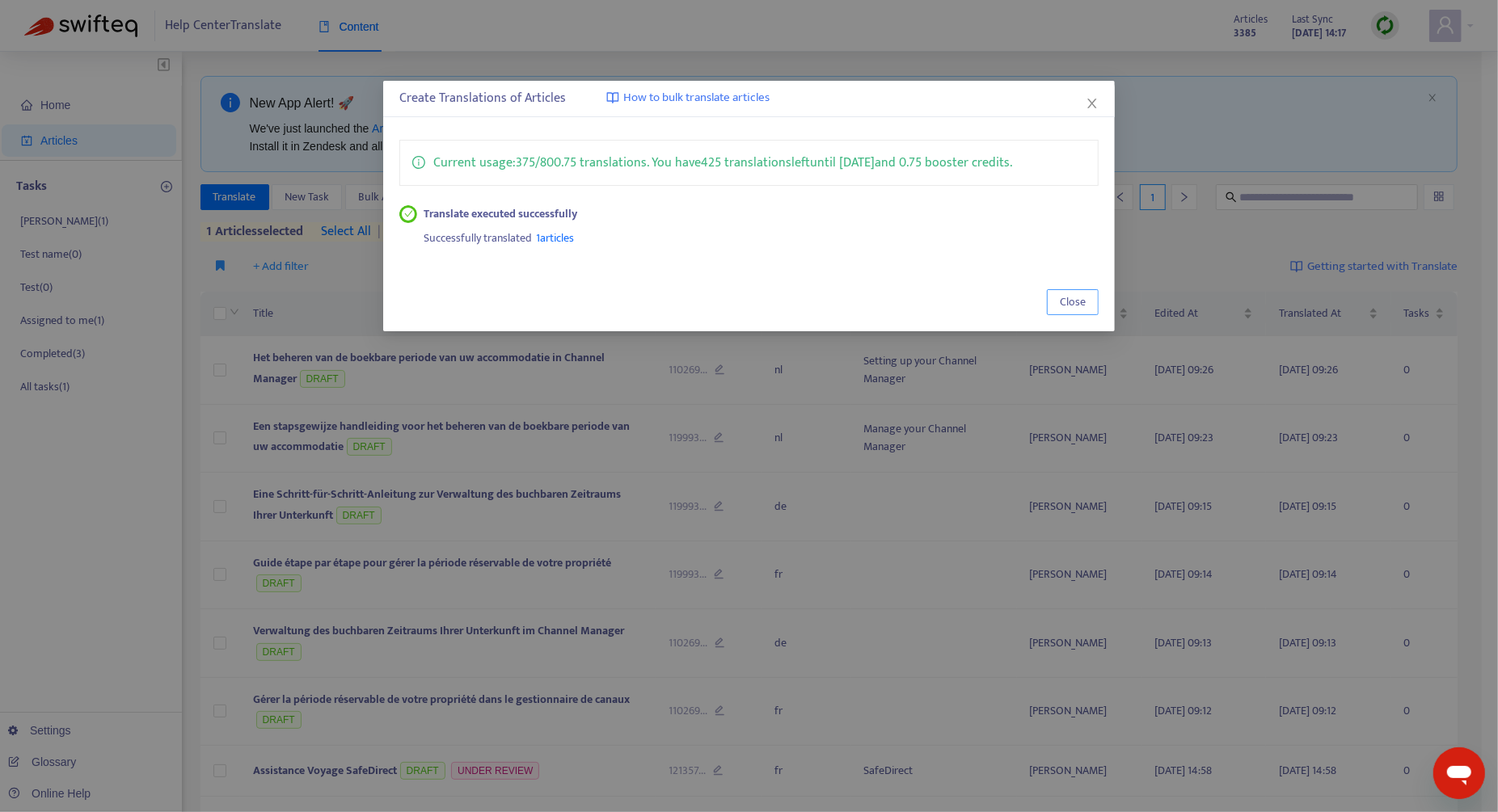
click at [1082, 301] on span "Close" at bounding box center [1072, 302] width 26 height 18
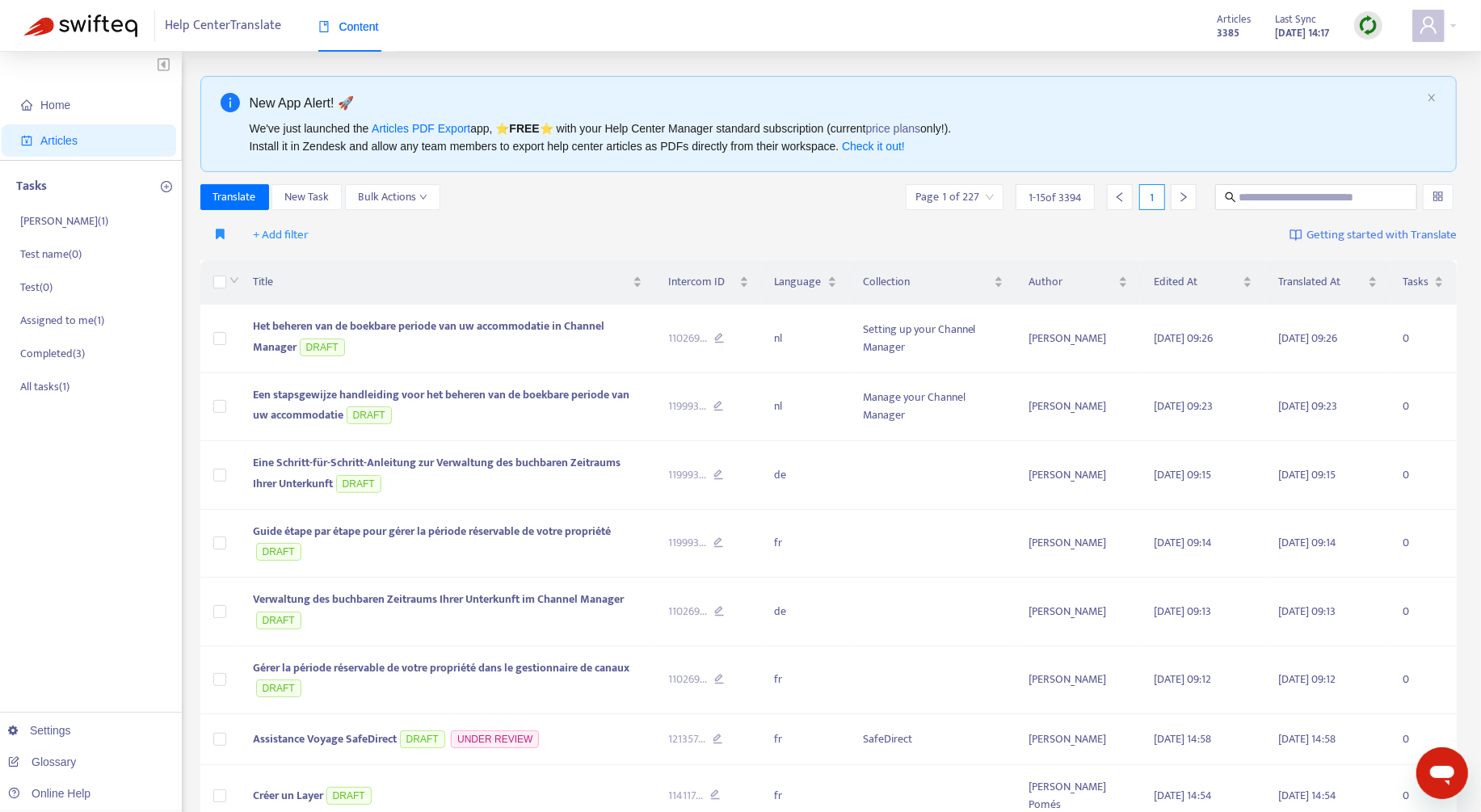
click at [1360, 31] on img at bounding box center [1368, 25] width 20 height 20
click at [1385, 63] on link "Quick Sync" at bounding box center [1401, 59] width 68 height 19
